Goal: Task Accomplishment & Management: Manage account settings

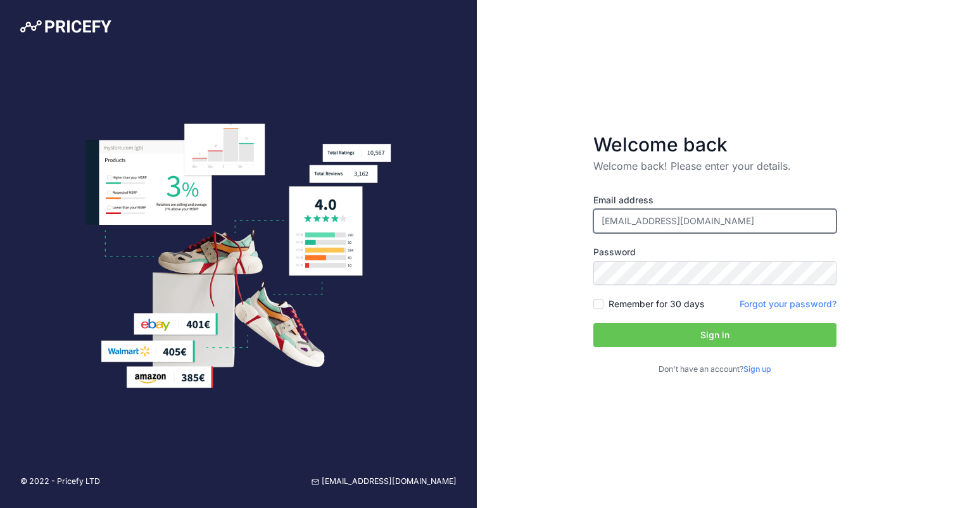
type input "[EMAIL_ADDRESS][DOMAIN_NAME]"
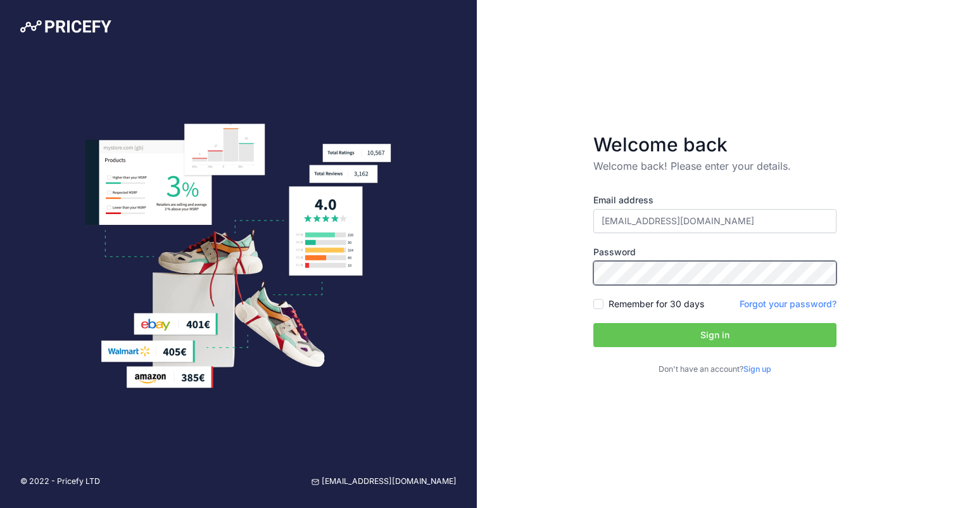
click at [714, 335] on button "Sign in" at bounding box center [714, 335] width 243 height 24
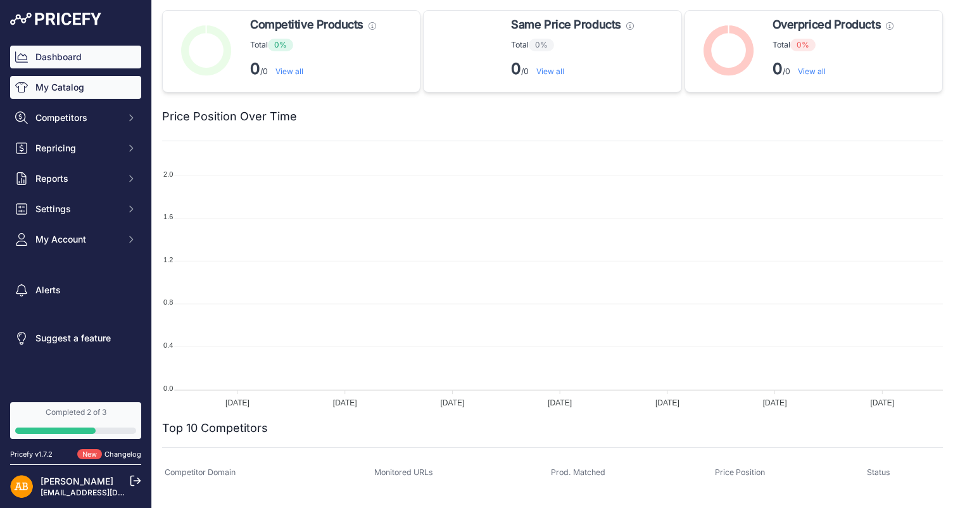
click at [81, 81] on link "My Catalog" at bounding box center [75, 87] width 131 height 23
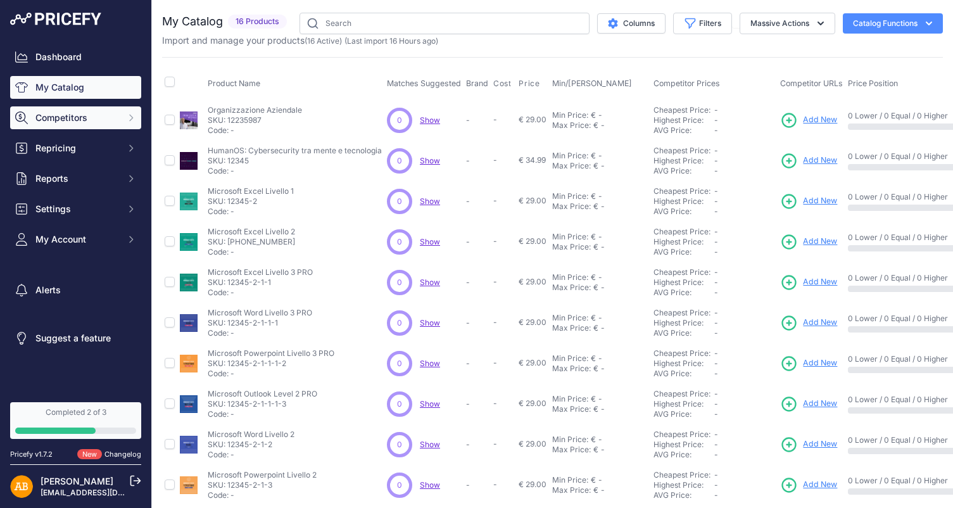
click at [92, 116] on span "Competitors" at bounding box center [76, 117] width 83 height 13
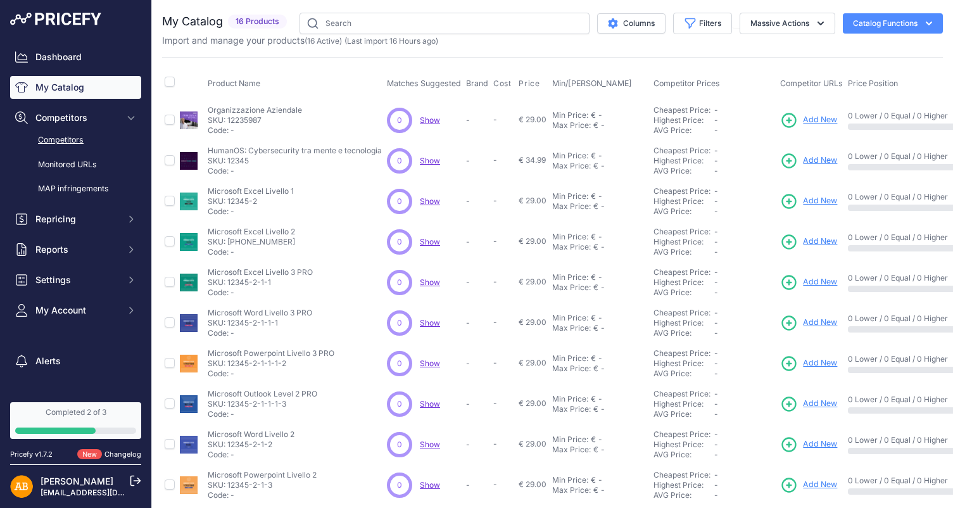
click at [85, 143] on link "Competitors" at bounding box center [75, 140] width 131 height 22
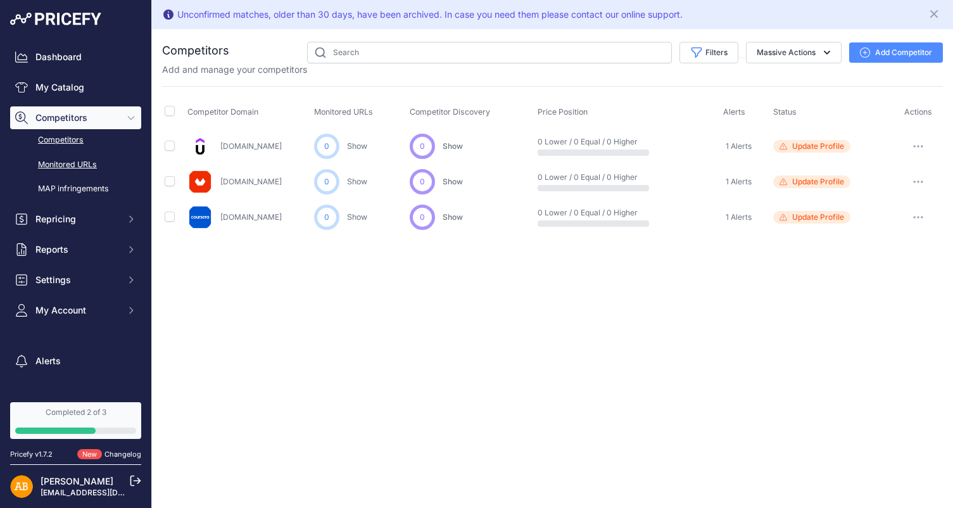
click at [44, 167] on link "Monitored URLs" at bounding box center [75, 165] width 131 height 22
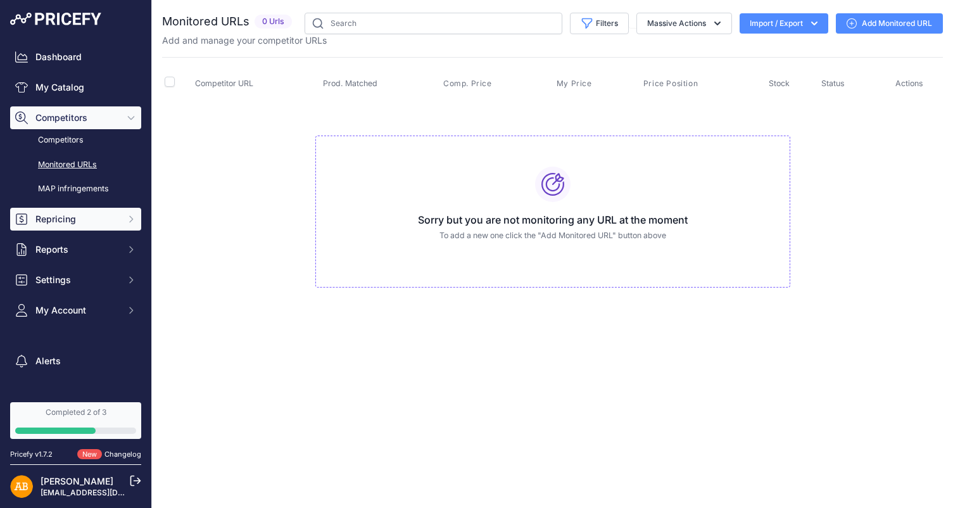
click at [61, 219] on span "Repricing" at bounding box center [76, 219] width 83 height 13
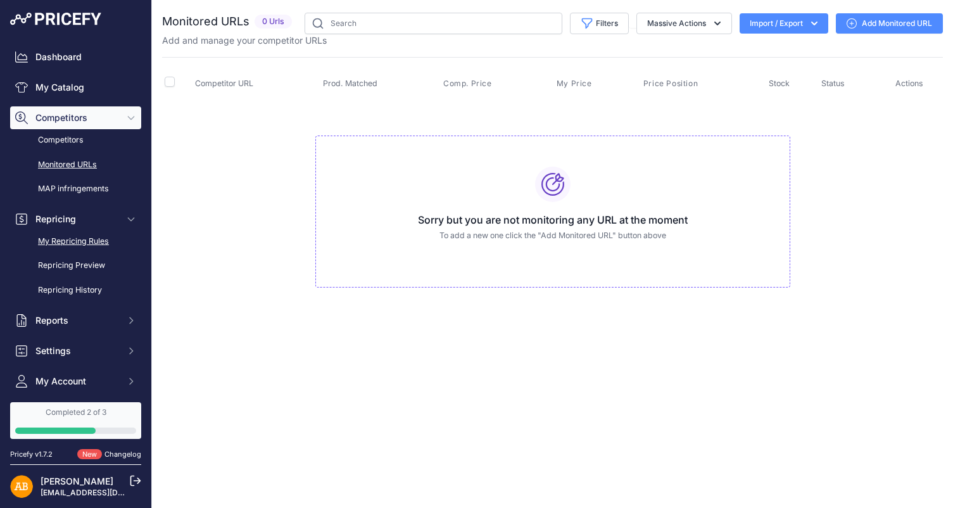
click at [71, 238] on link "My Repricing Rules" at bounding box center [75, 242] width 131 height 22
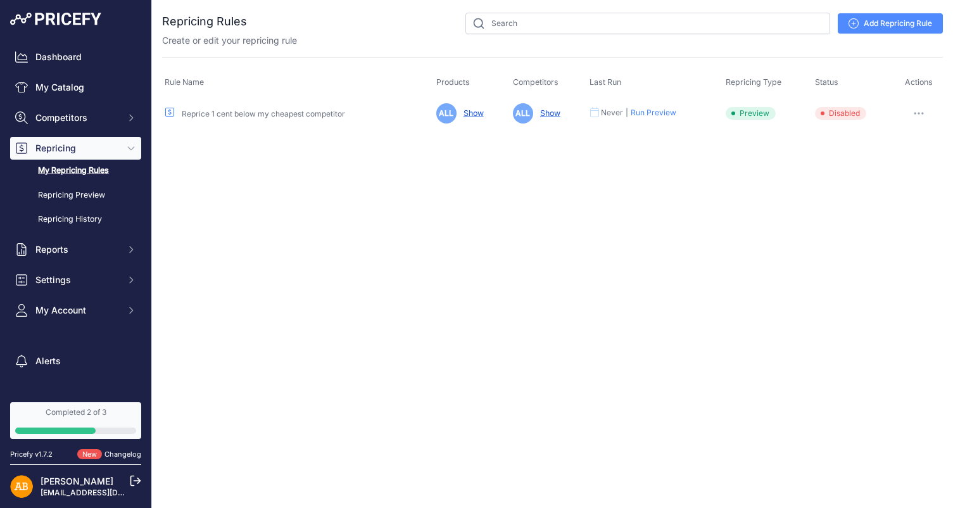
click at [255, 117] on link "Reprice 1 cent below my cheapest competitor" at bounding box center [263, 114] width 163 height 10
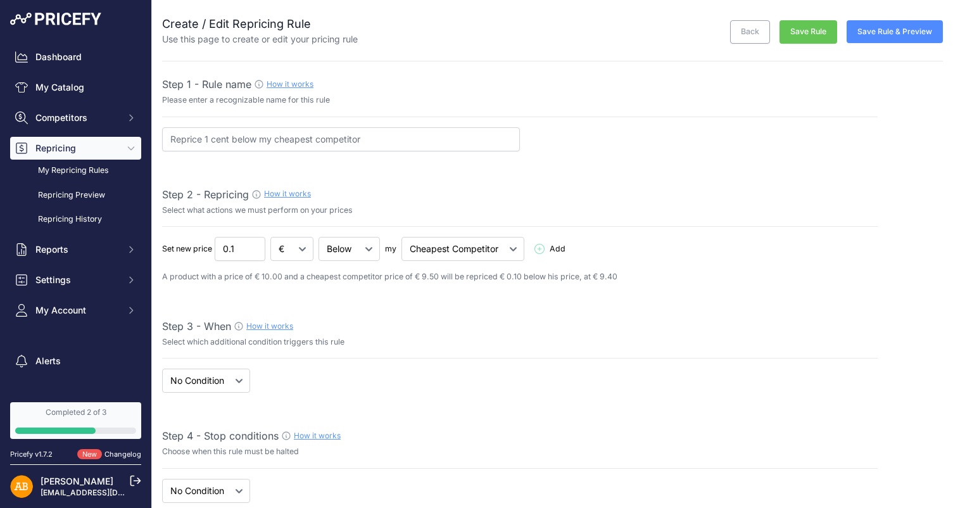
select select "7"
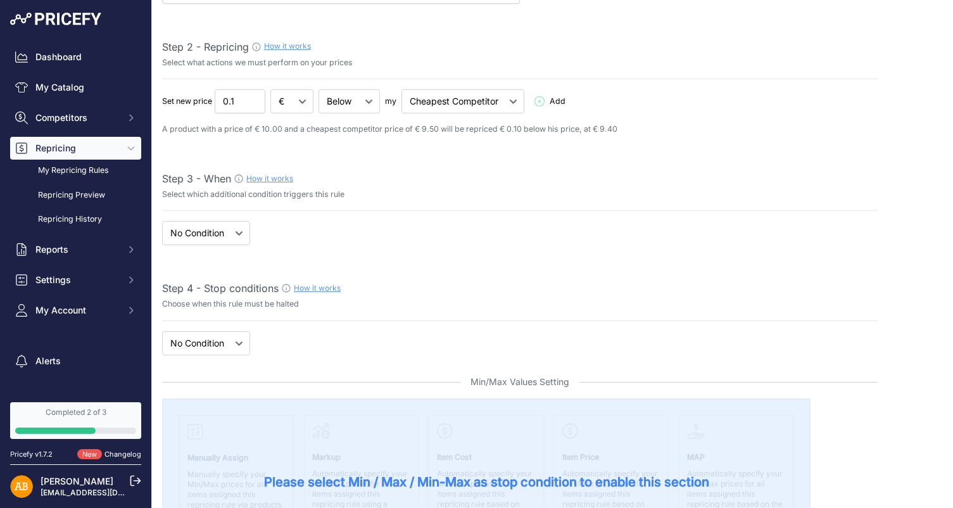
scroll to position [155, 0]
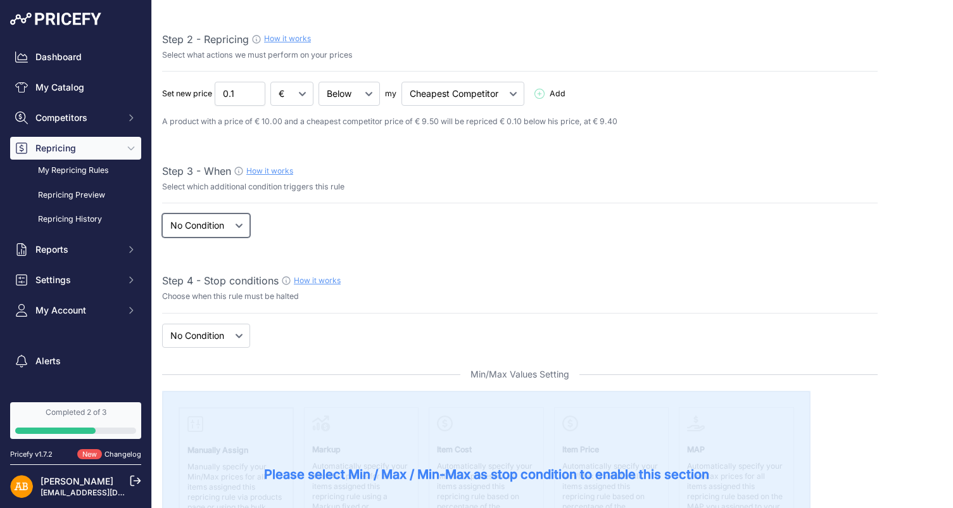
select select "when"
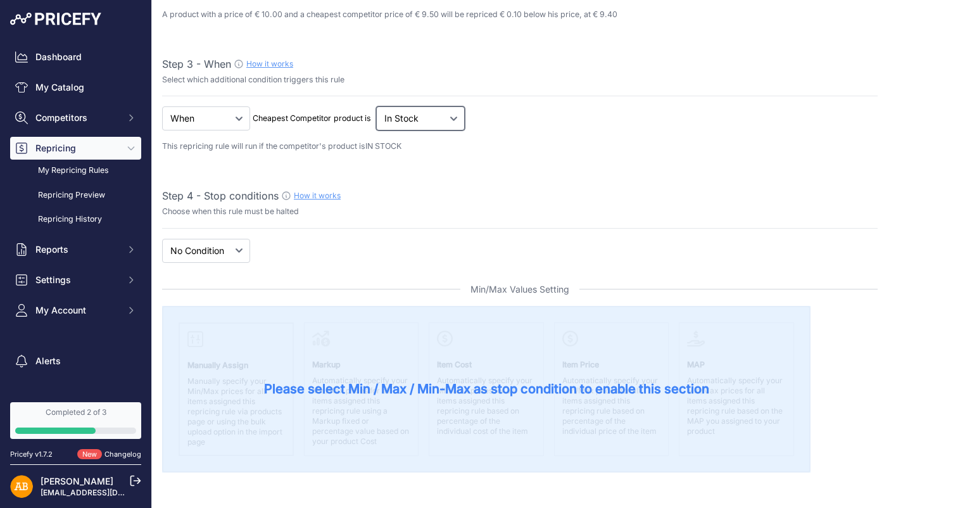
scroll to position [266, 0]
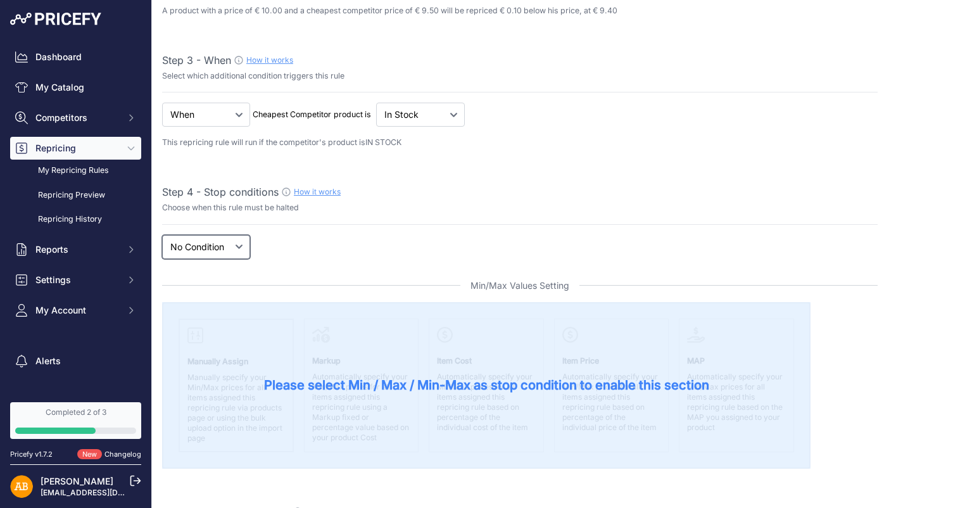
select select "price"
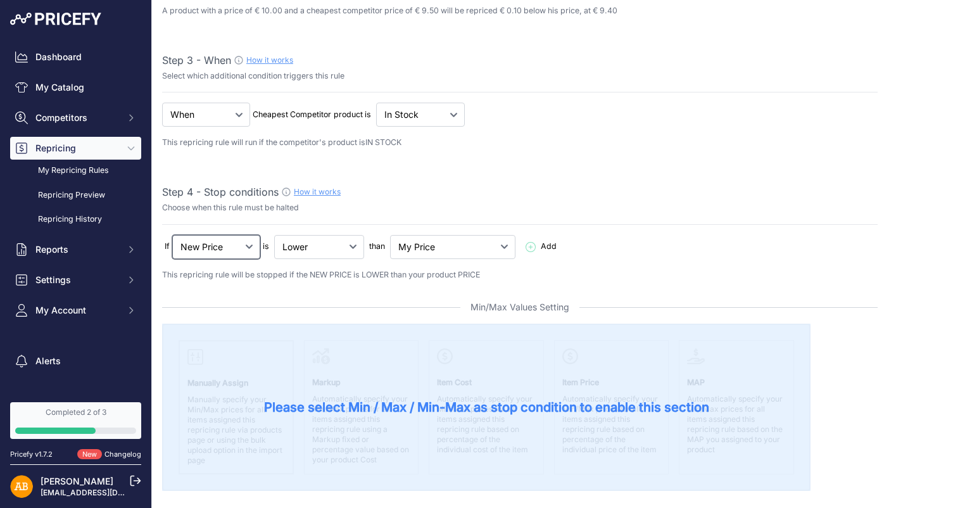
scroll to position [0, 0]
click at [60, 49] on link "Dashboard" at bounding box center [75, 57] width 131 height 23
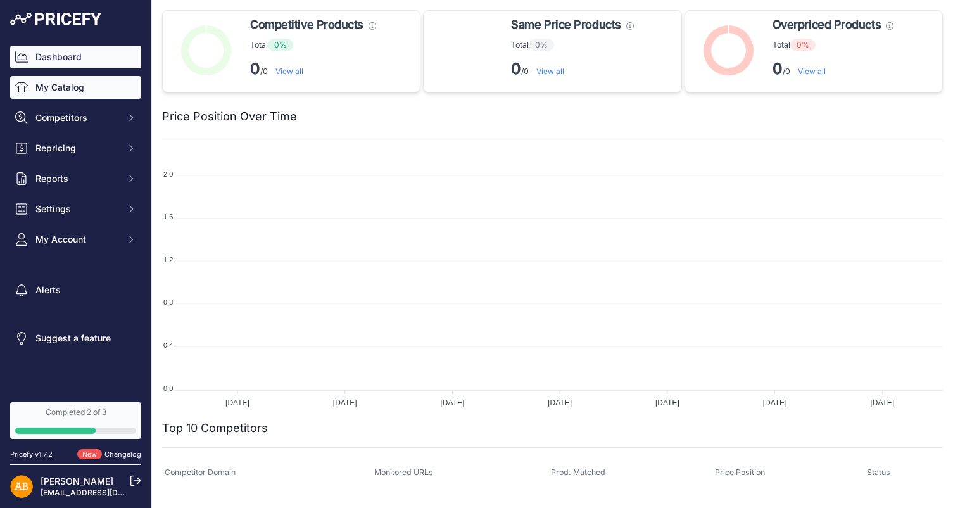
click at [49, 87] on link "My Catalog" at bounding box center [75, 87] width 131 height 23
